Goal: Complete application form

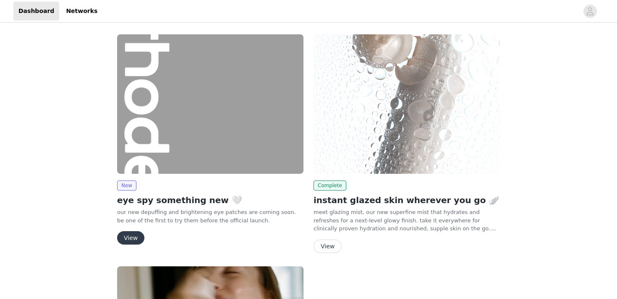
click at [132, 236] on button "View" at bounding box center [130, 238] width 27 height 13
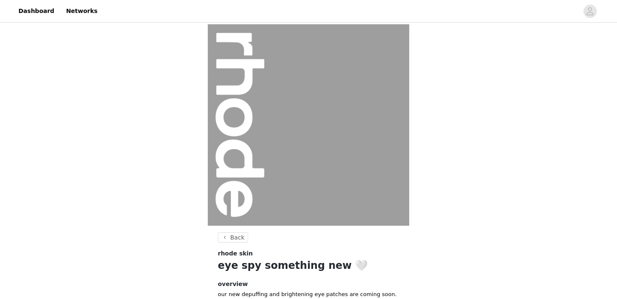
scroll to position [90, 0]
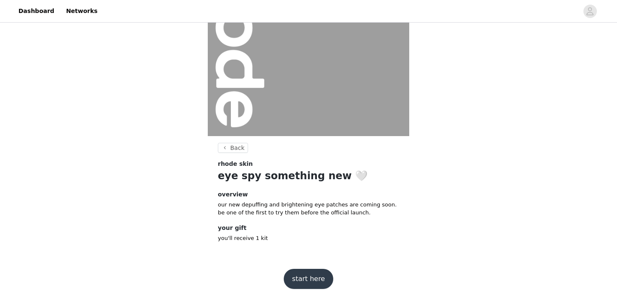
click at [292, 276] on button "start here" at bounding box center [308, 279] width 49 height 20
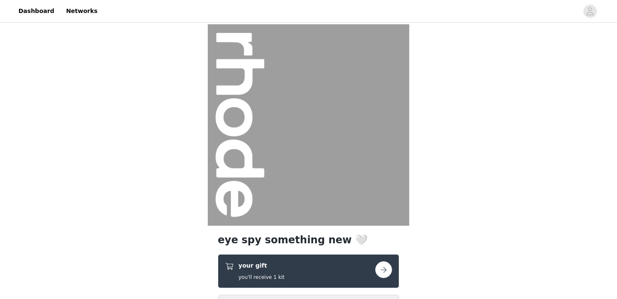
scroll to position [139, 0]
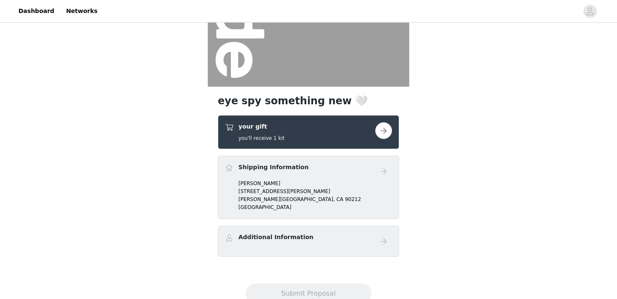
click at [385, 133] on button "button" at bounding box center [383, 130] width 17 height 17
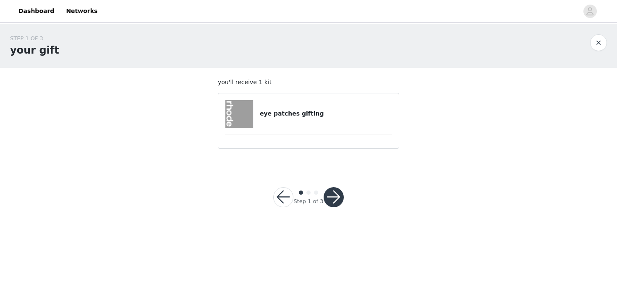
click at [304, 129] on article "eye patches gifting" at bounding box center [308, 121] width 181 height 56
click at [339, 218] on footer "Step 1 of 3" at bounding box center [308, 197] width 110 height 60
click at [337, 208] on div "Step 1 of 3" at bounding box center [308, 197] width 90 height 40
click at [335, 197] on button "button" at bounding box center [333, 197] width 20 height 20
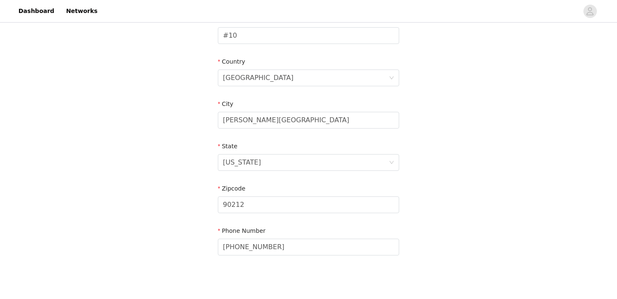
scroll to position [272, 0]
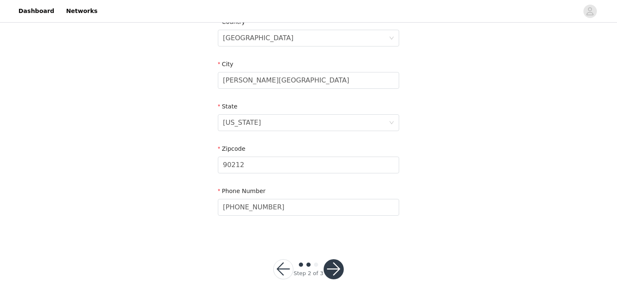
click at [339, 269] on button "button" at bounding box center [333, 270] width 20 height 20
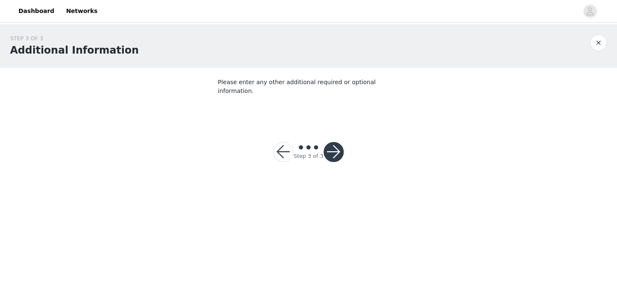
click at [334, 144] on button "button" at bounding box center [333, 152] width 20 height 20
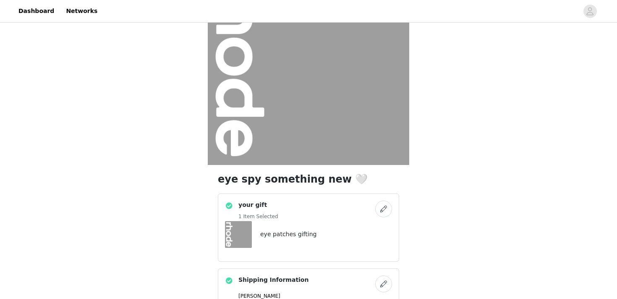
scroll to position [202, 0]
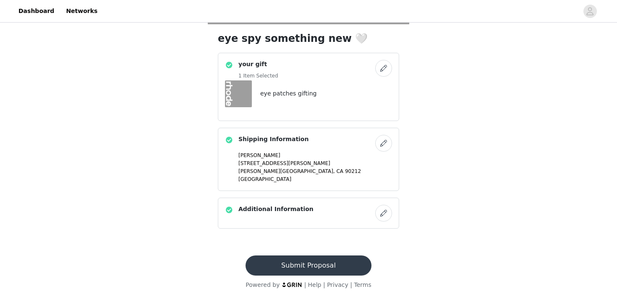
click at [286, 258] on button "Submit Proposal" at bounding box center [307, 266] width 125 height 20
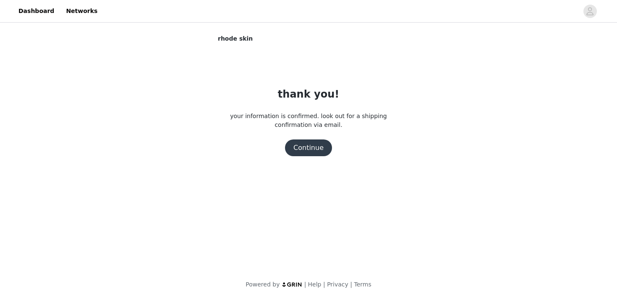
scroll to position [0, 0]
